Goal: Manage account settings

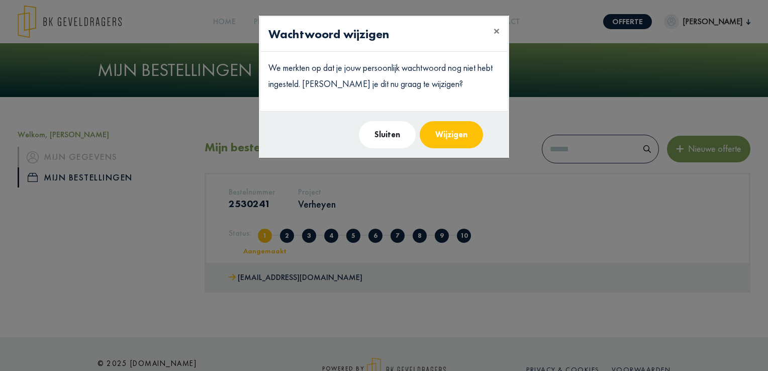
click at [445, 135] on button "Wijzigen" at bounding box center [451, 134] width 63 height 27
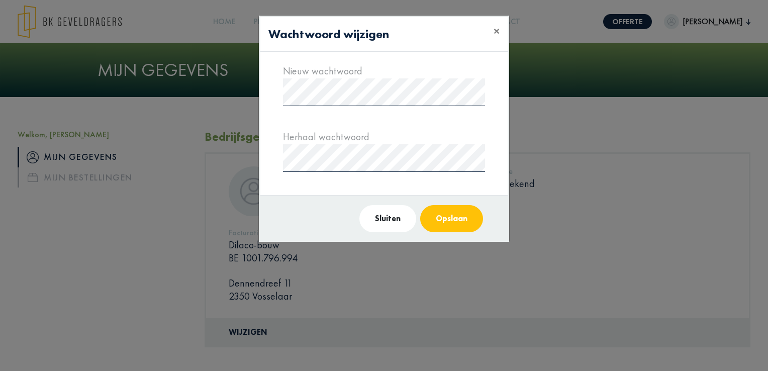
click at [460, 211] on button "Opslaan" at bounding box center [451, 218] width 63 height 27
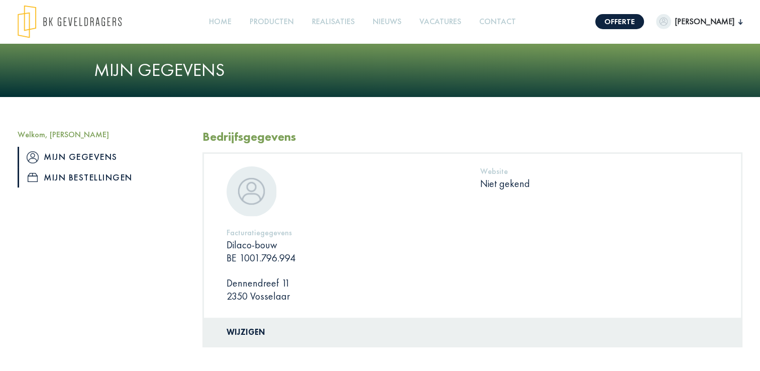
click at [78, 177] on link "Mijn bestellingen" at bounding box center [103, 177] width 170 height 20
